Goal: Task Accomplishment & Management: Manage account settings

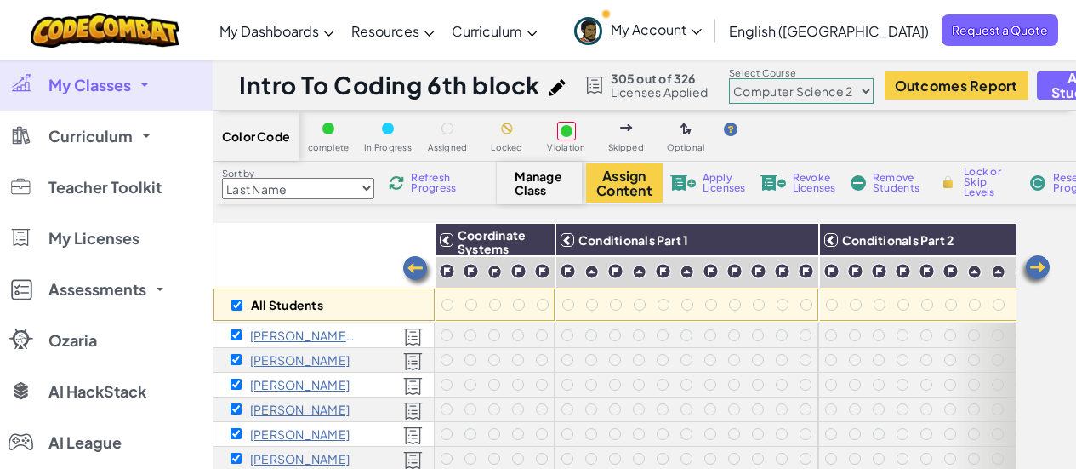
select select "5632661322961295f9428638"
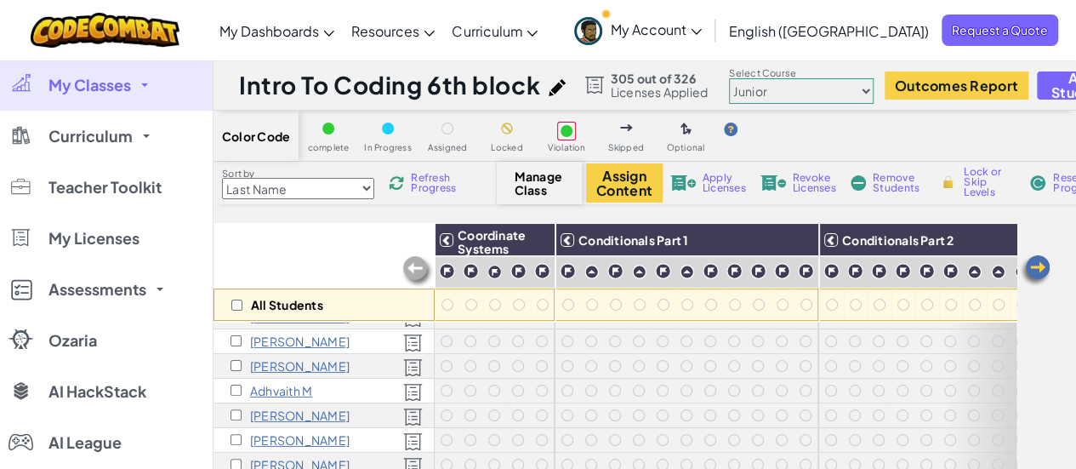
click at [854, 90] on select "Junior Introduction to Computer Science Game Development 1 Web Development 1 Co…" at bounding box center [801, 91] width 145 height 26
select select "560f1a9f22961295f9427742"
click at [729, 78] on select "Junior Introduction to Computer Science Game Development 1 Web Development 1 Co…" at bounding box center [801, 91] width 145 height 26
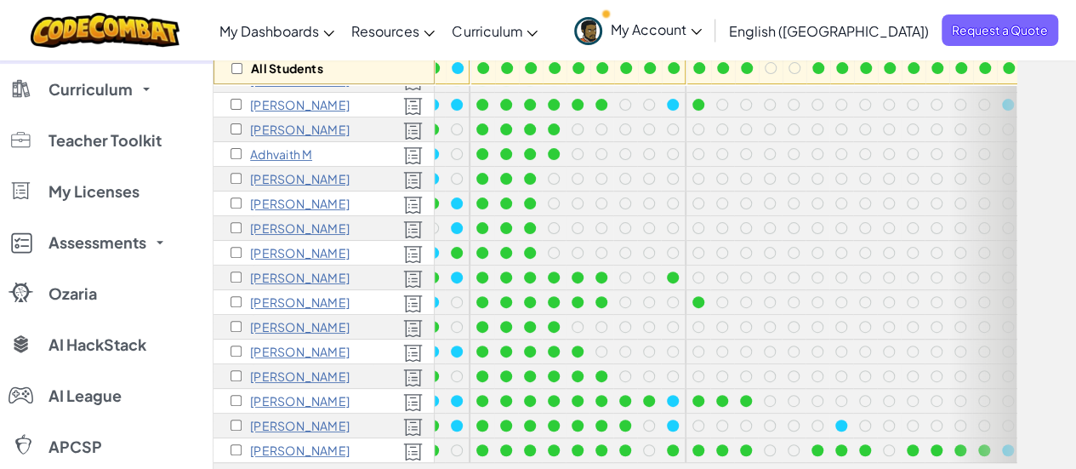
scroll to position [253, 343]
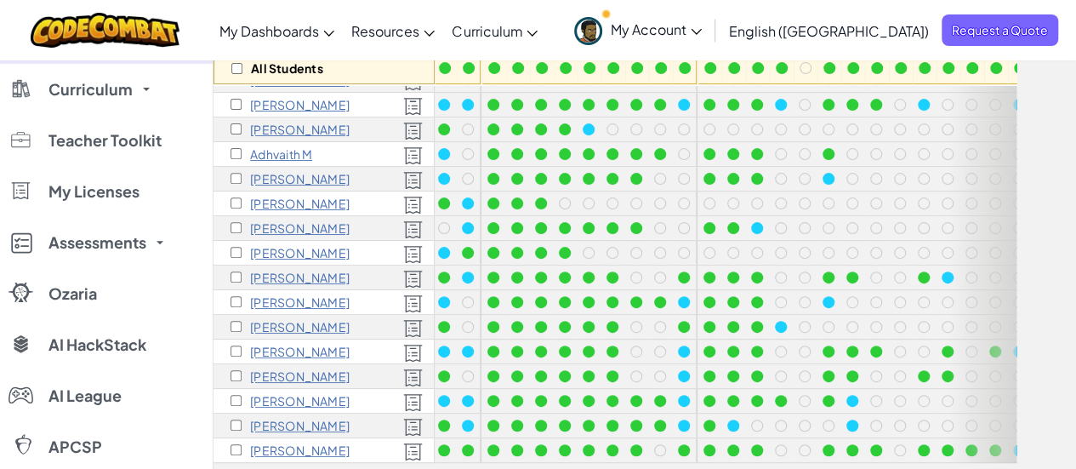
scroll to position [253, 343]
